Goal: Task Accomplishment & Management: Use online tool/utility

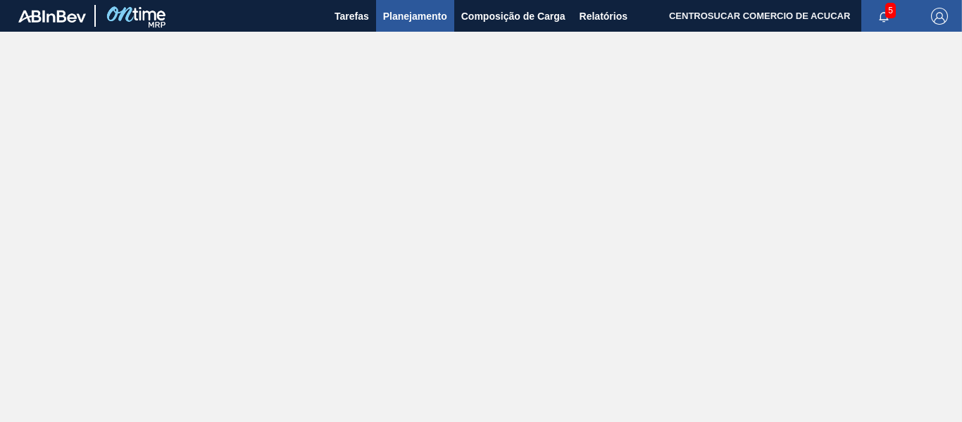
click at [424, 22] on span "Planejamento" at bounding box center [415, 16] width 64 height 17
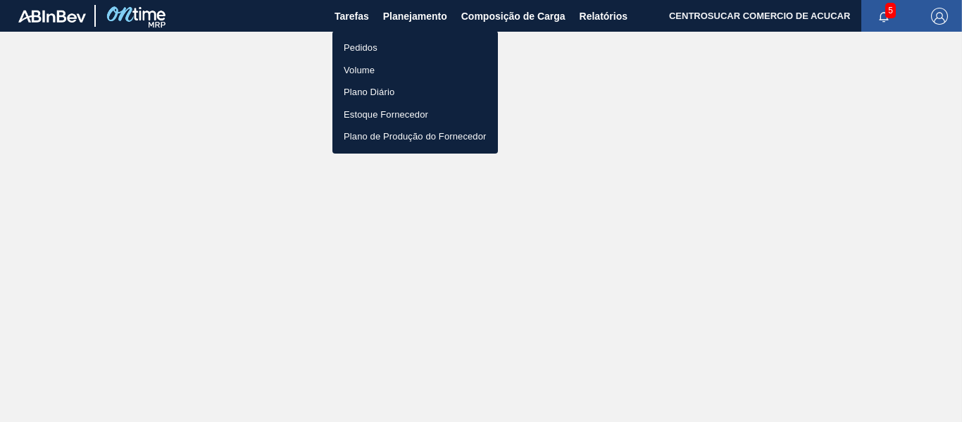
click at [371, 51] on li "Pedidos" at bounding box center [414, 48] width 165 height 23
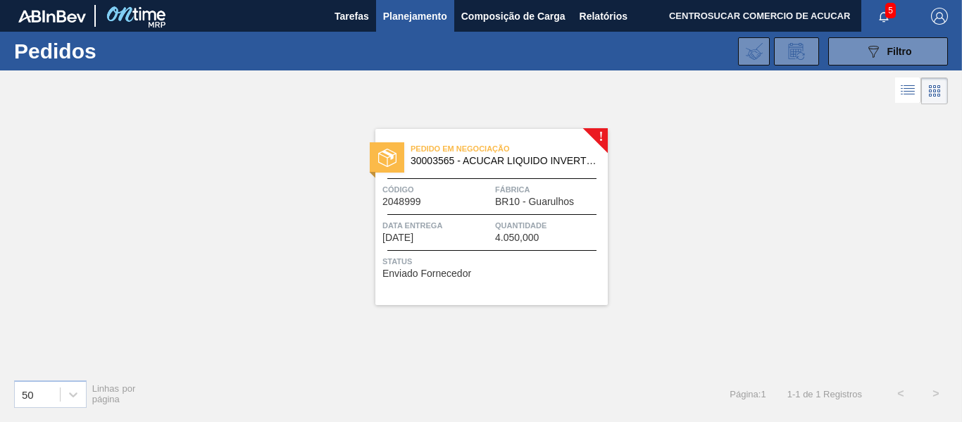
click at [521, 248] on div "Pedido em Negociação 30003565 - ACUCAR LIQUIDO INVERTIDO INVEX BAG INBOX Código…" at bounding box center [491, 217] width 232 height 176
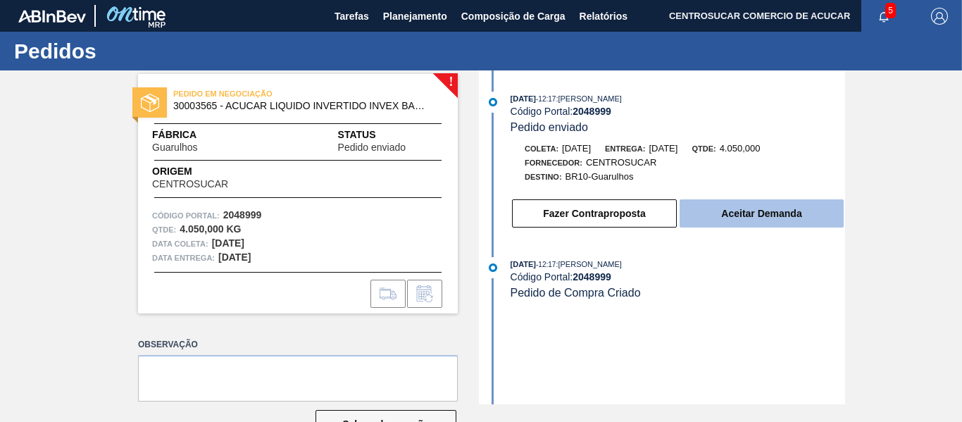
click at [682, 219] on button "Aceitar Demanda" at bounding box center [761, 213] width 164 height 28
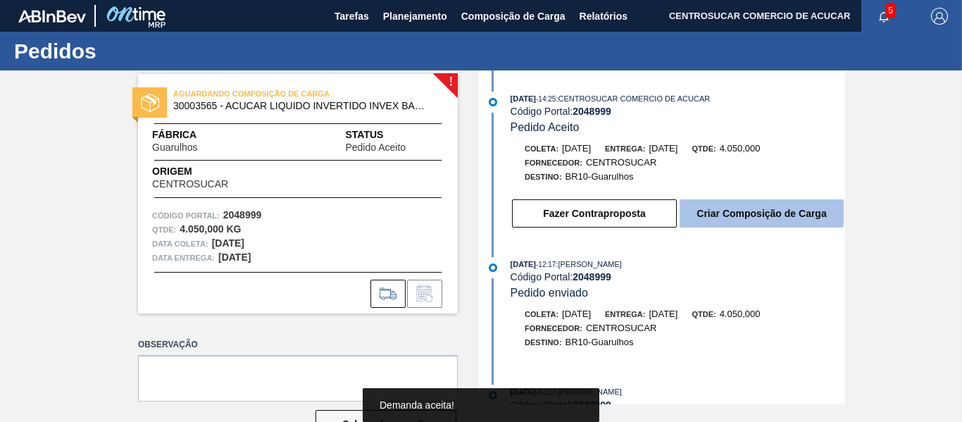
click at [750, 215] on button "Criar Composição de Carga" at bounding box center [761, 213] width 164 height 28
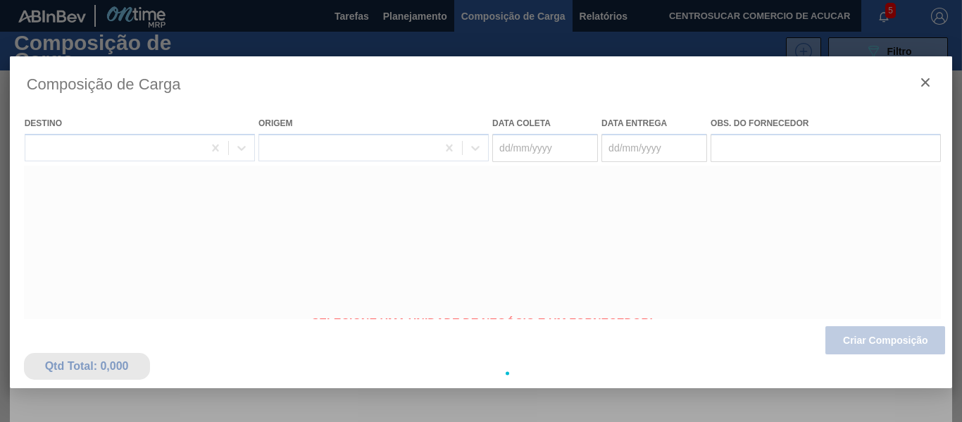
type coleta "[DATE]"
type Entrega "[DATE]"
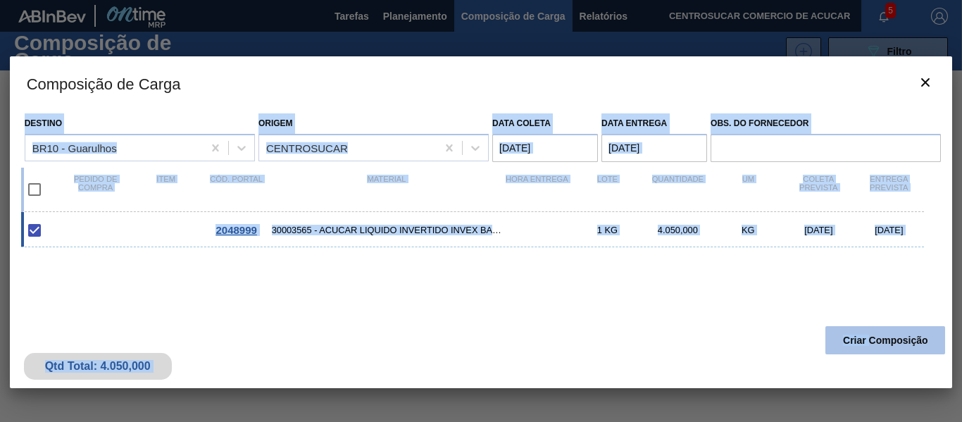
click at [869, 338] on button "Criar Composição" at bounding box center [885, 340] width 120 height 28
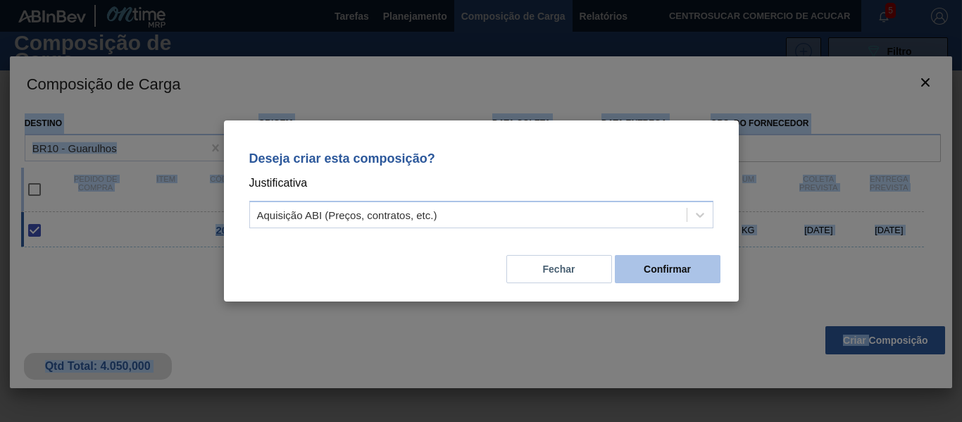
click at [671, 271] on button "Confirmar" at bounding box center [667, 269] width 106 height 28
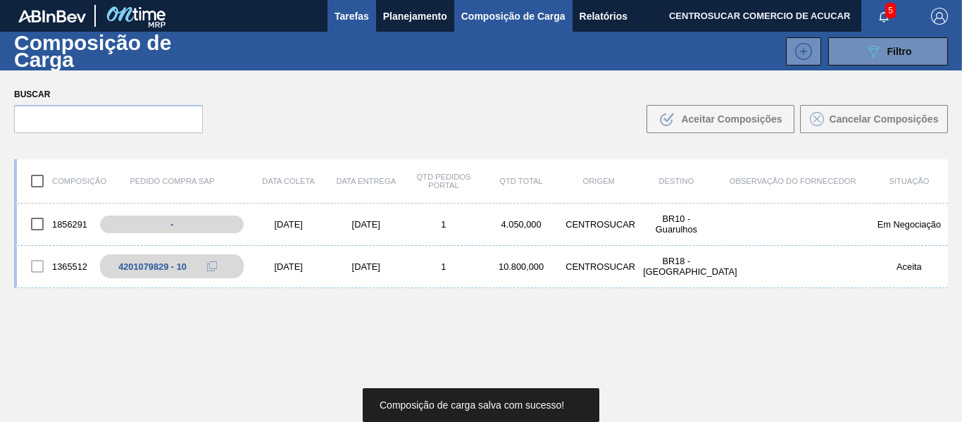
click at [332, 18] on button "Tarefas" at bounding box center [351, 16] width 49 height 32
